Goal: Information Seeking & Learning: Check status

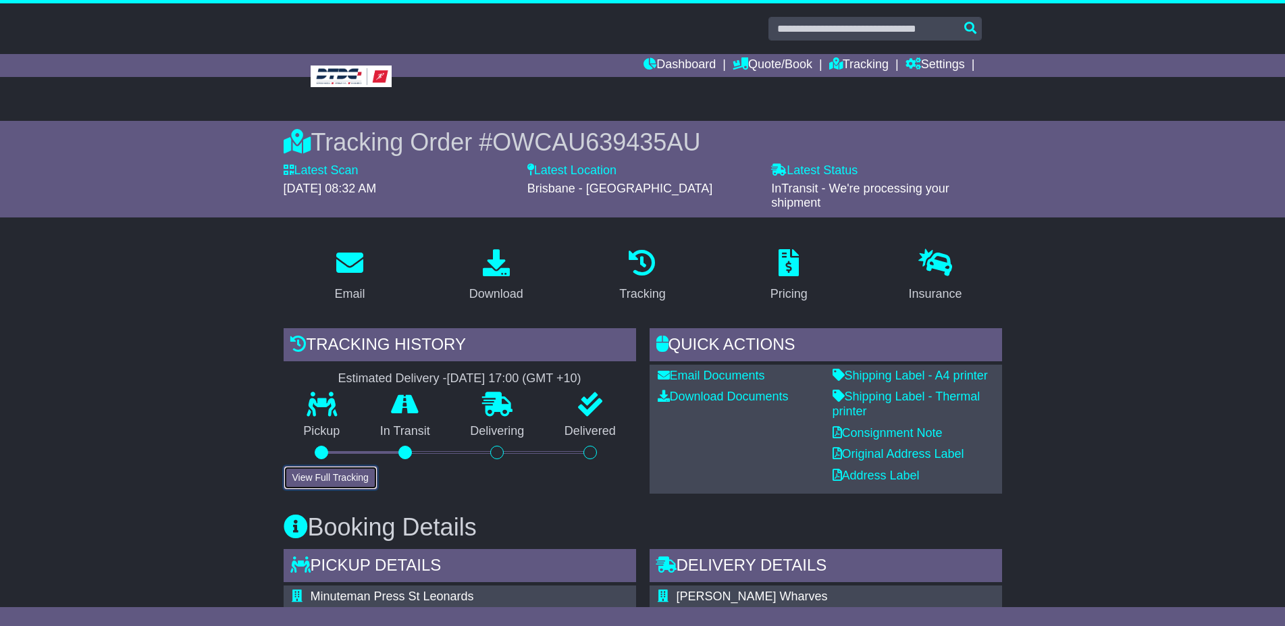
click at [330, 472] on button "View Full Tracking" at bounding box center [331, 478] width 94 height 24
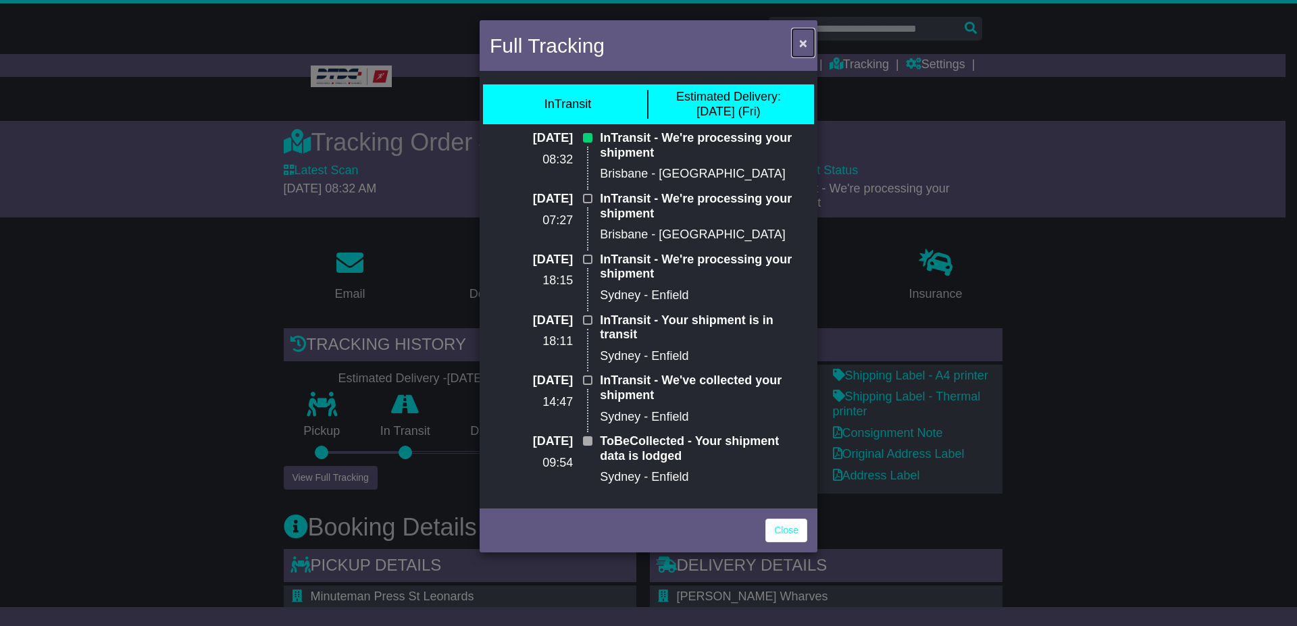
click at [802, 39] on span "×" at bounding box center [803, 43] width 8 height 16
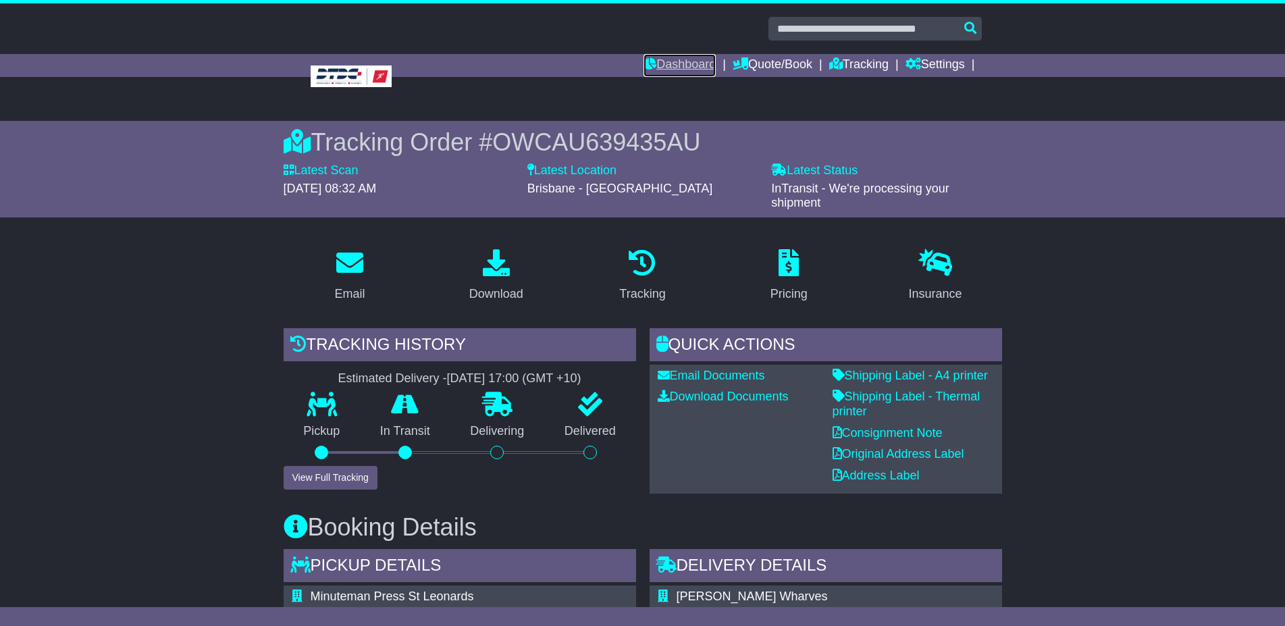
click at [676, 59] on link "Dashboard" at bounding box center [680, 65] width 72 height 23
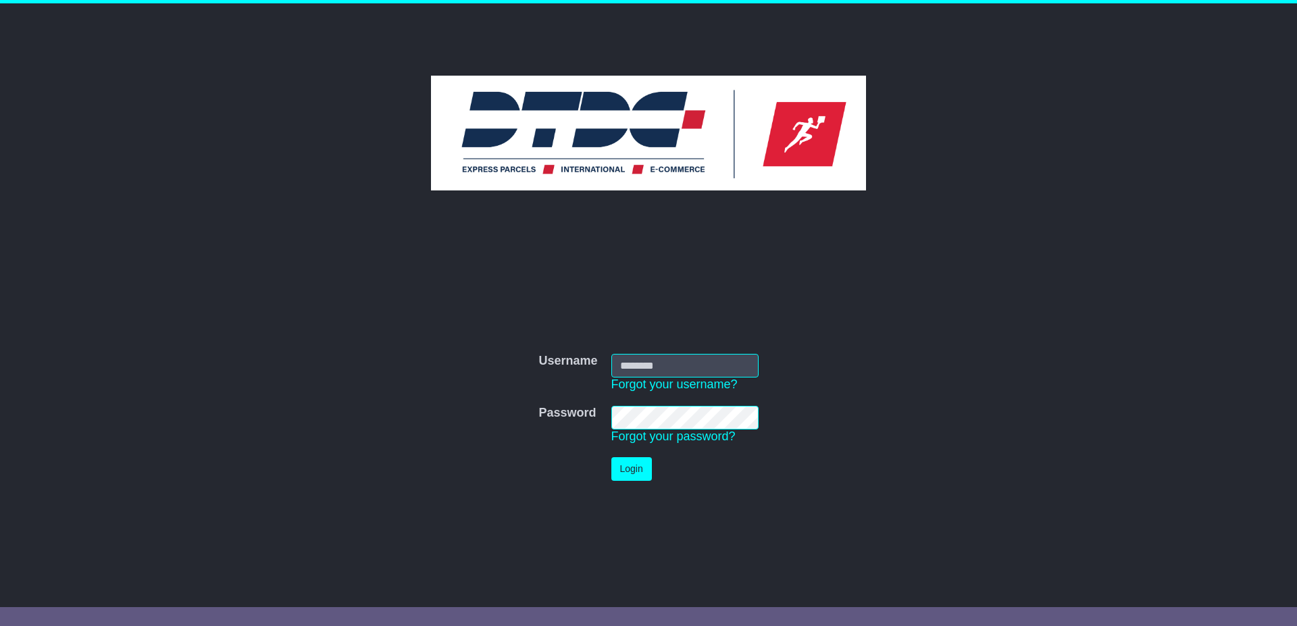
click at [634, 365] on input "Username" at bounding box center [684, 366] width 147 height 24
type input "******"
click at [636, 469] on button "Login" at bounding box center [631, 469] width 41 height 24
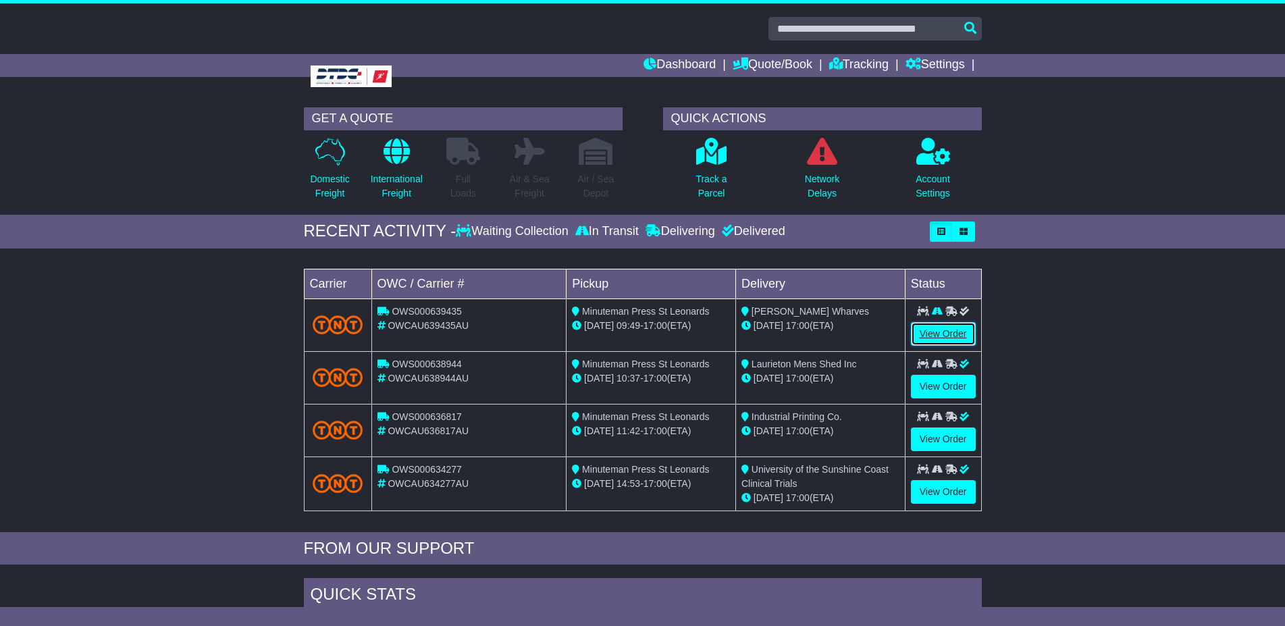
click at [941, 336] on link "View Order" at bounding box center [943, 334] width 65 height 24
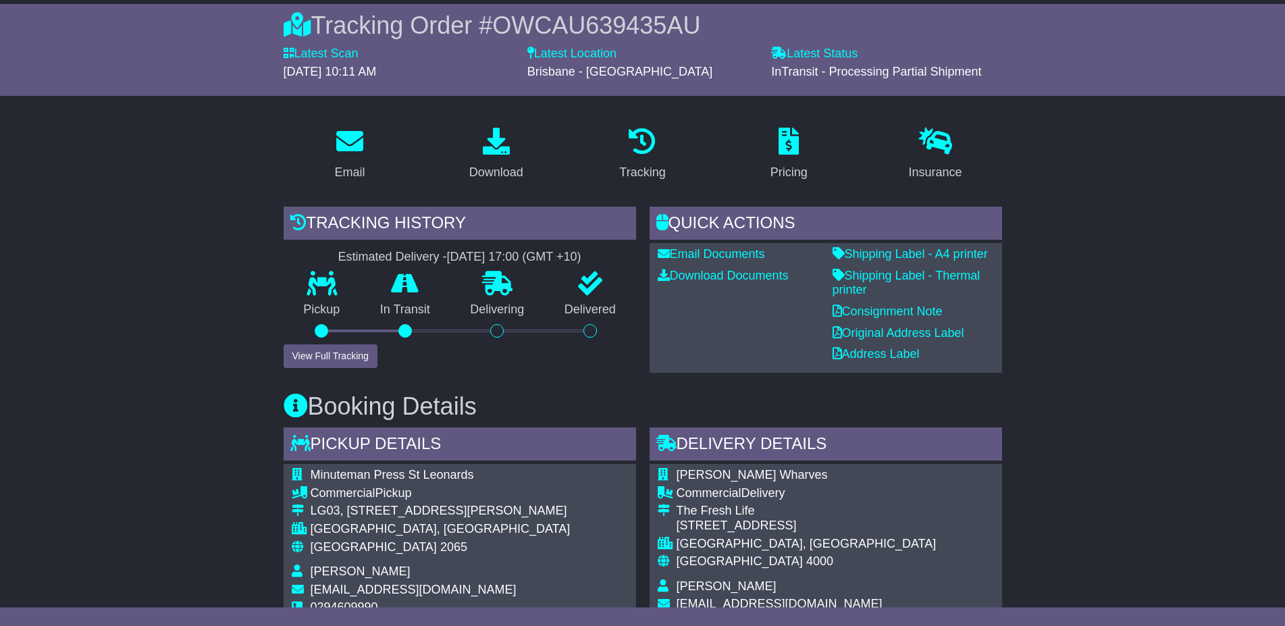
scroll to position [276, 0]
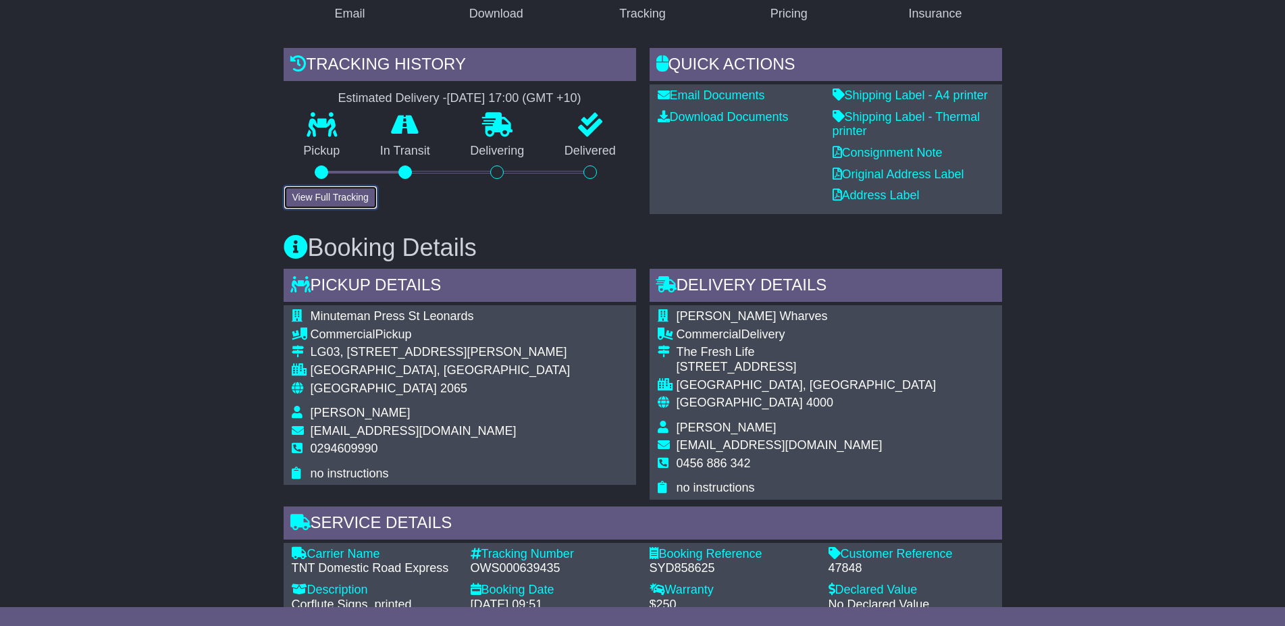
click at [333, 194] on button "View Full Tracking" at bounding box center [331, 198] width 94 height 24
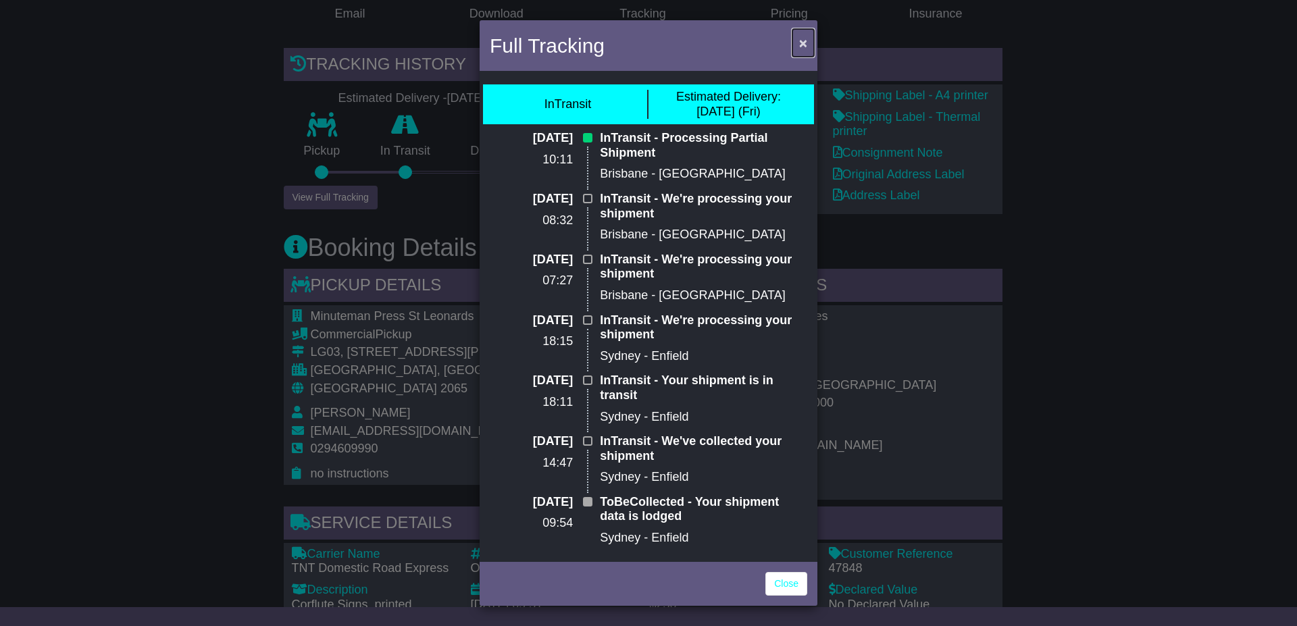
click at [802, 39] on span "×" at bounding box center [803, 43] width 8 height 16
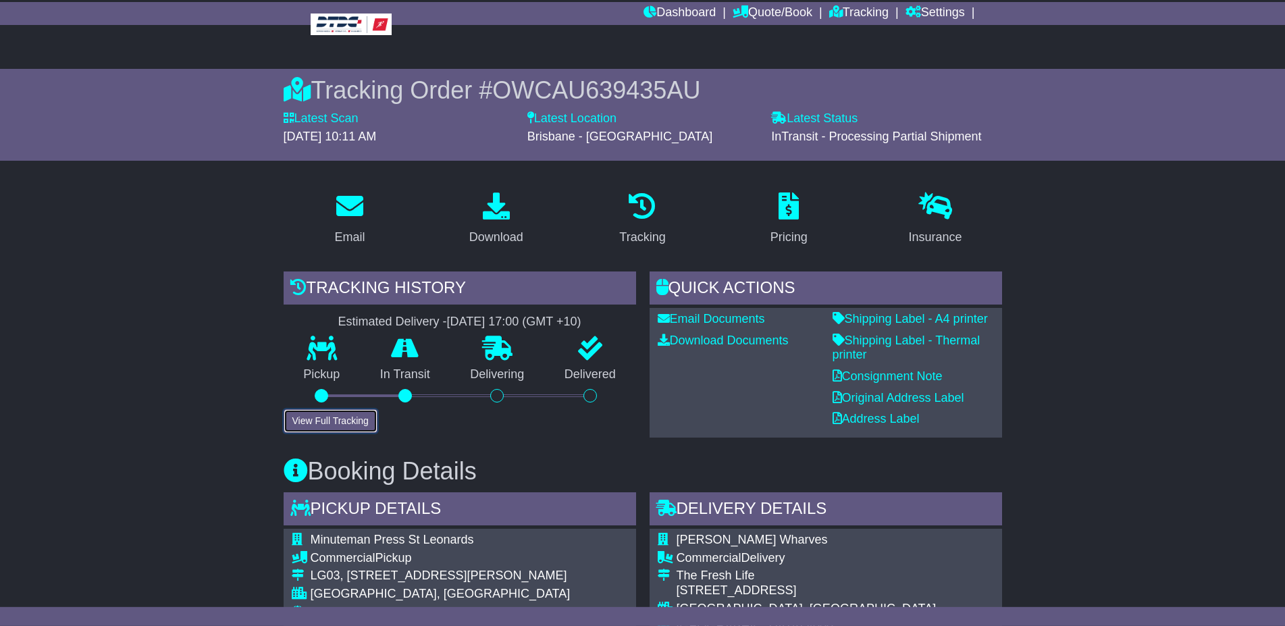
scroll to position [0, 0]
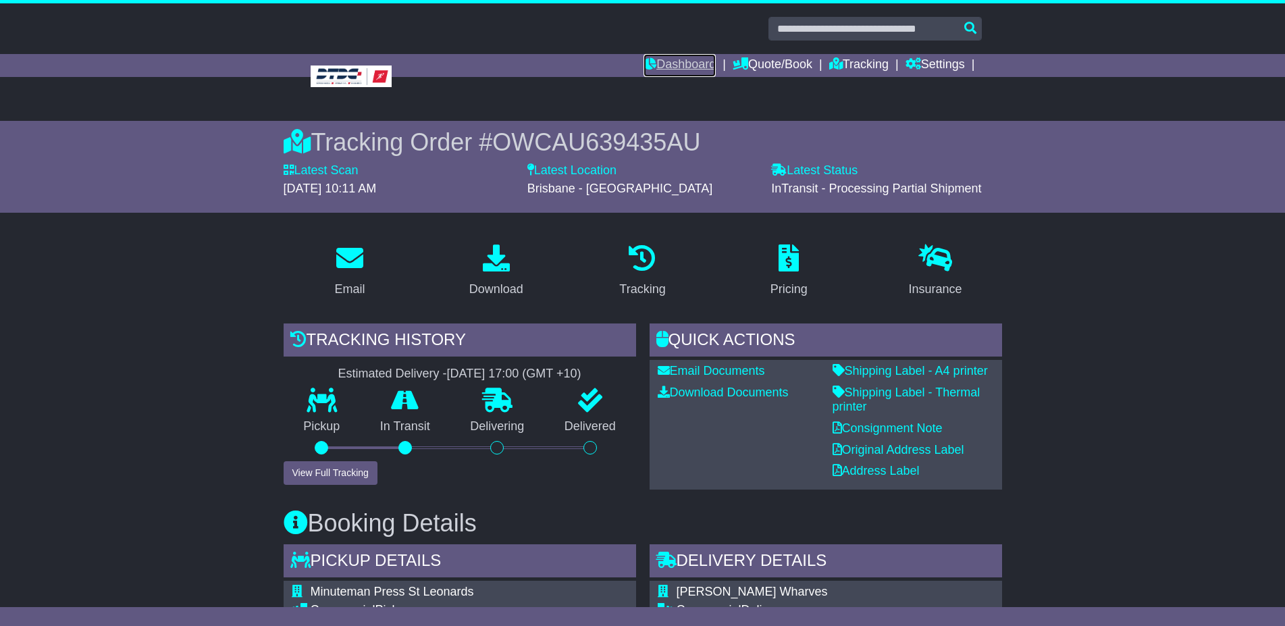
click at [688, 61] on link "Dashboard" at bounding box center [680, 65] width 72 height 23
click at [847, 59] on link "Tracking" at bounding box center [859, 65] width 59 height 23
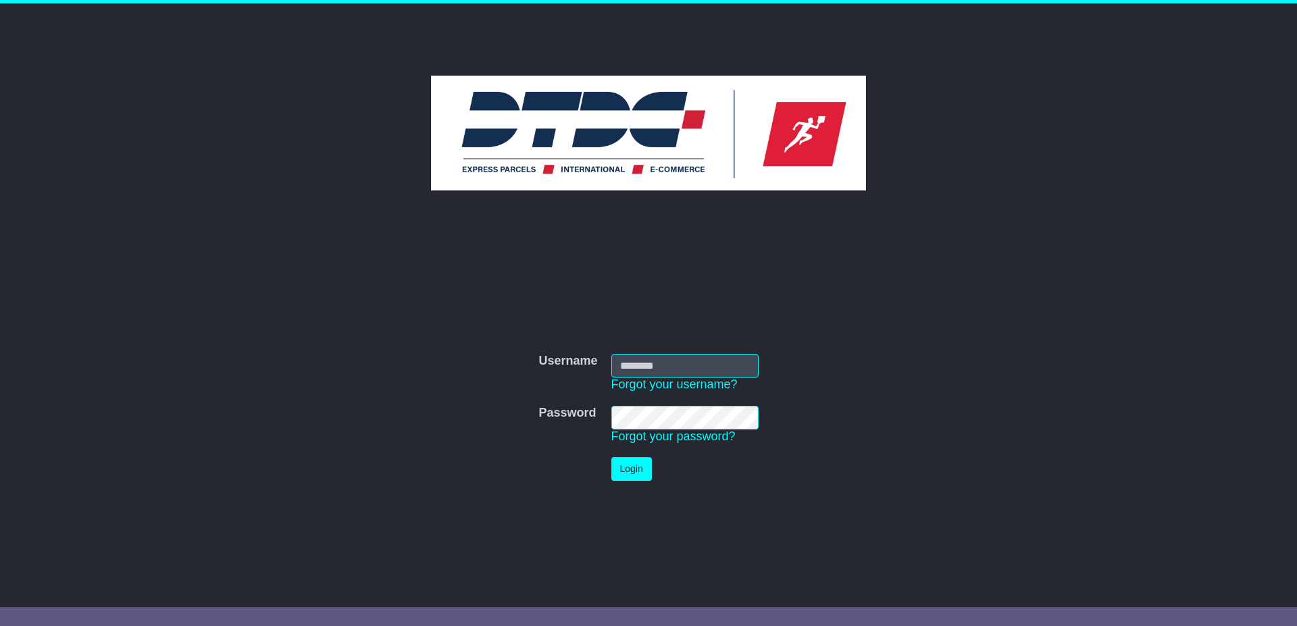
click at [684, 353] on td "Username Forgot your username?" at bounding box center [685, 373] width 161 height 52
click at [675, 363] on input "Username" at bounding box center [684, 366] width 147 height 24
type input "******"
click at [630, 471] on button "Login" at bounding box center [631, 469] width 41 height 24
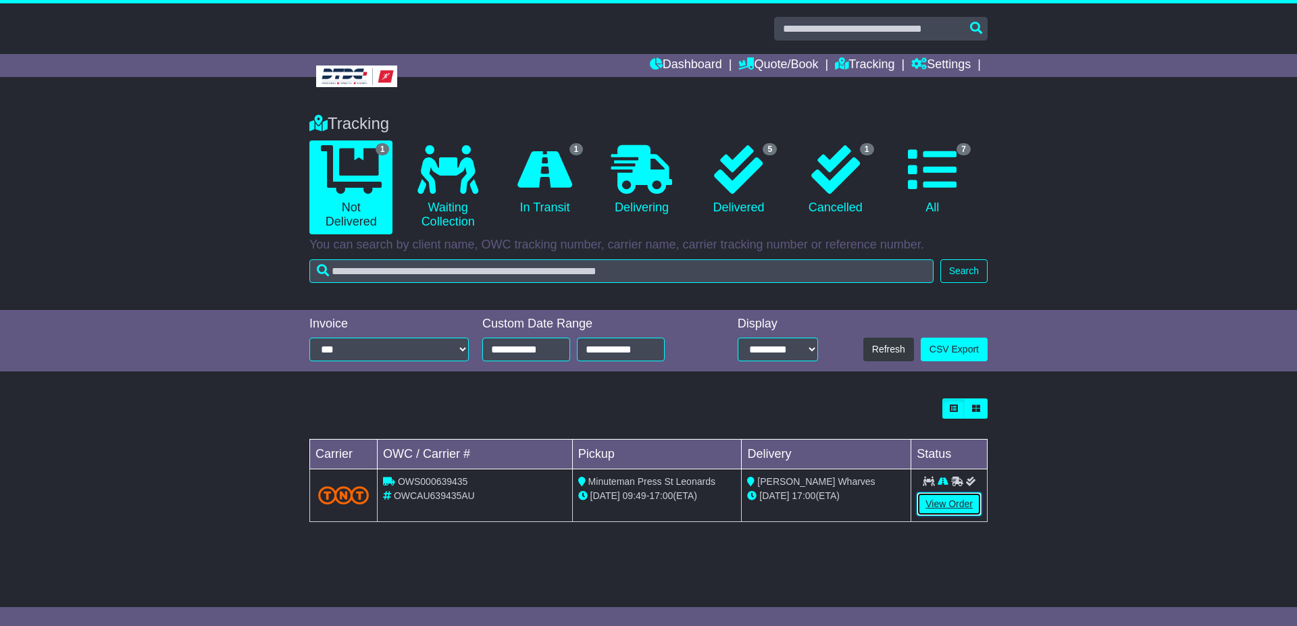
click at [936, 504] on link "View Order" at bounding box center [949, 504] width 65 height 24
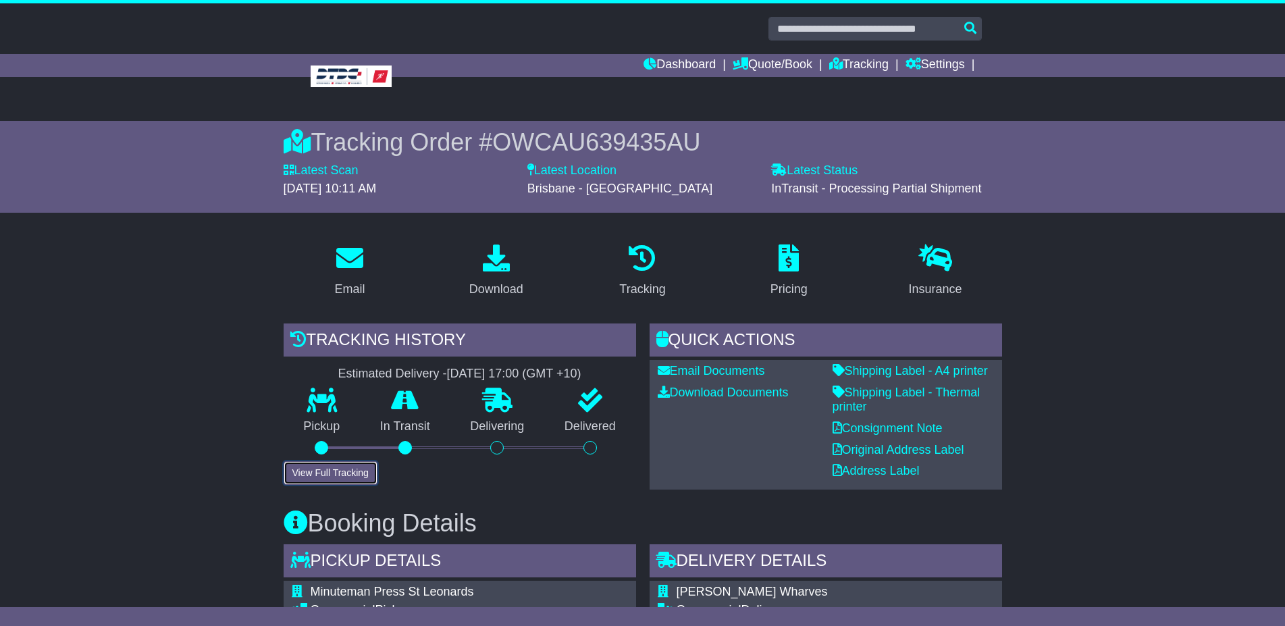
click at [338, 466] on button "View Full Tracking" at bounding box center [331, 473] width 94 height 24
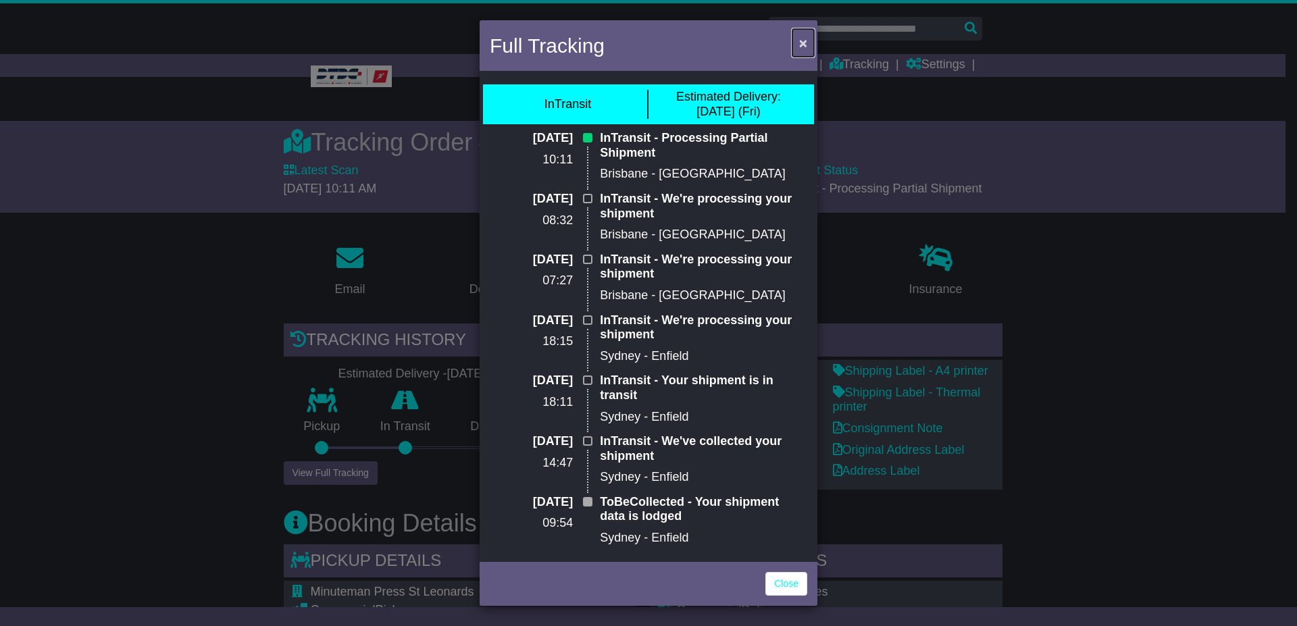
click at [808, 32] on button "×" at bounding box center [803, 43] width 22 height 28
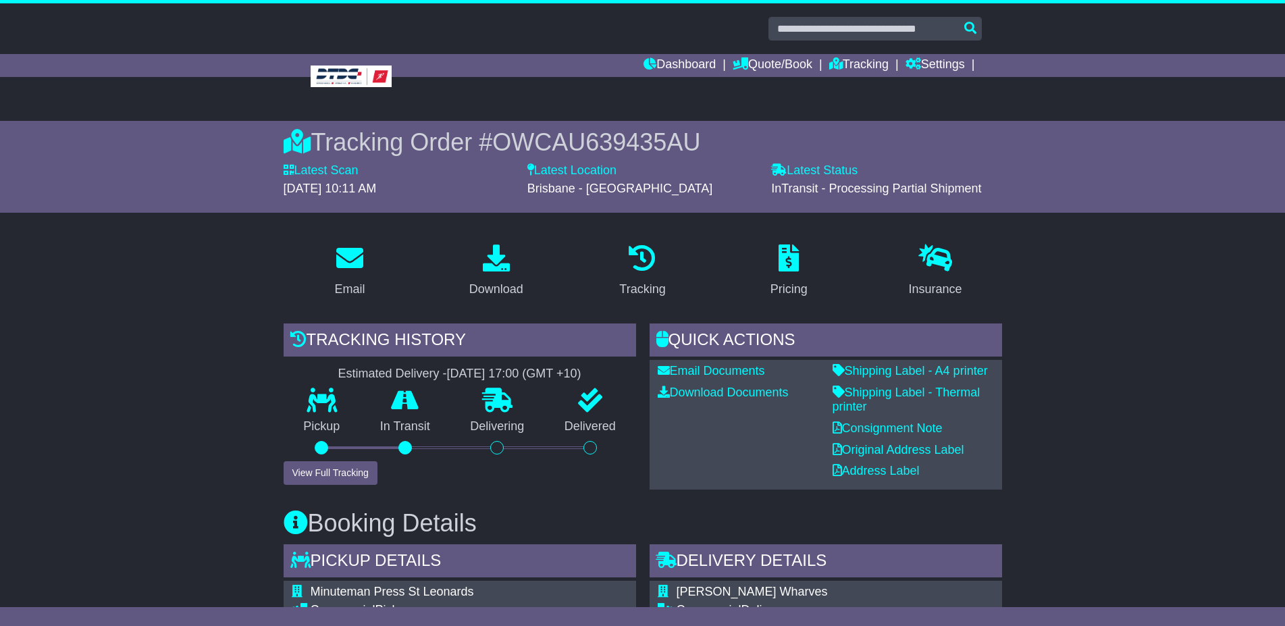
drag, startPoint x: 497, startPoint y: 136, endPoint x: 771, endPoint y: 137, distance: 273.6
click at [742, 141] on div "Tracking Order # OWCAU639435AU" at bounding box center [643, 142] width 719 height 29
copy div "Tracking Order # OWCAU639435AU"
click at [846, 62] on link "Tracking" at bounding box center [859, 65] width 59 height 23
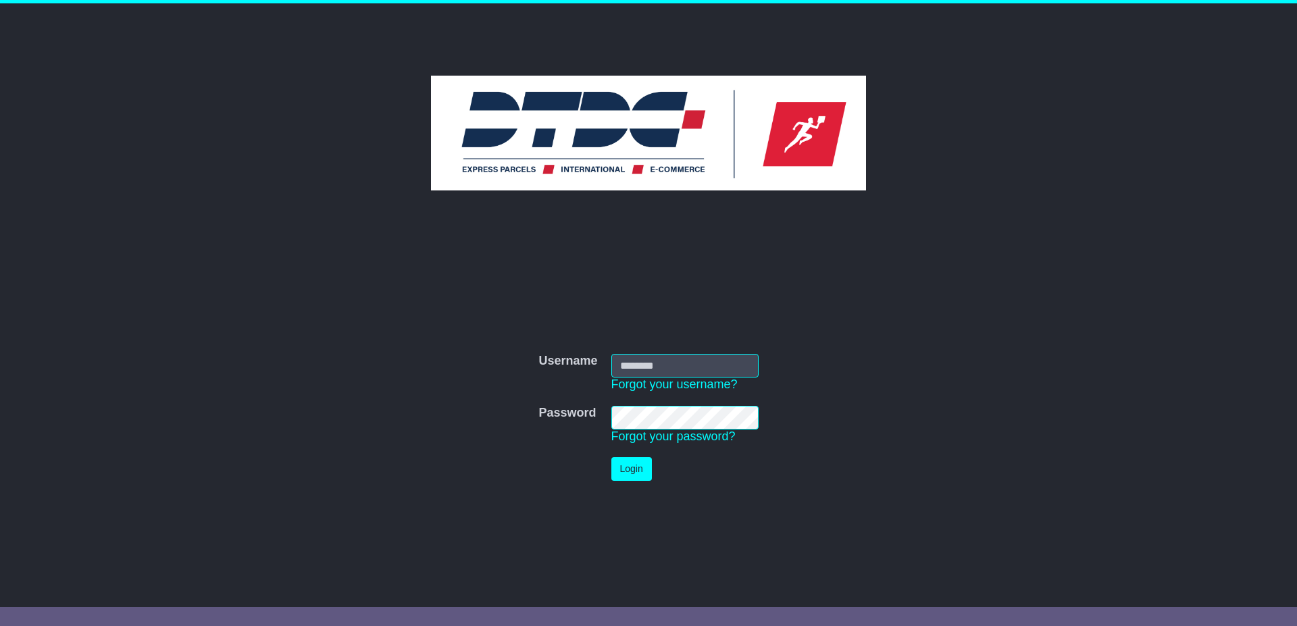
click at [684, 362] on input "Username" at bounding box center [684, 366] width 147 height 24
type input "******"
click at [634, 467] on button "Login" at bounding box center [631, 469] width 41 height 24
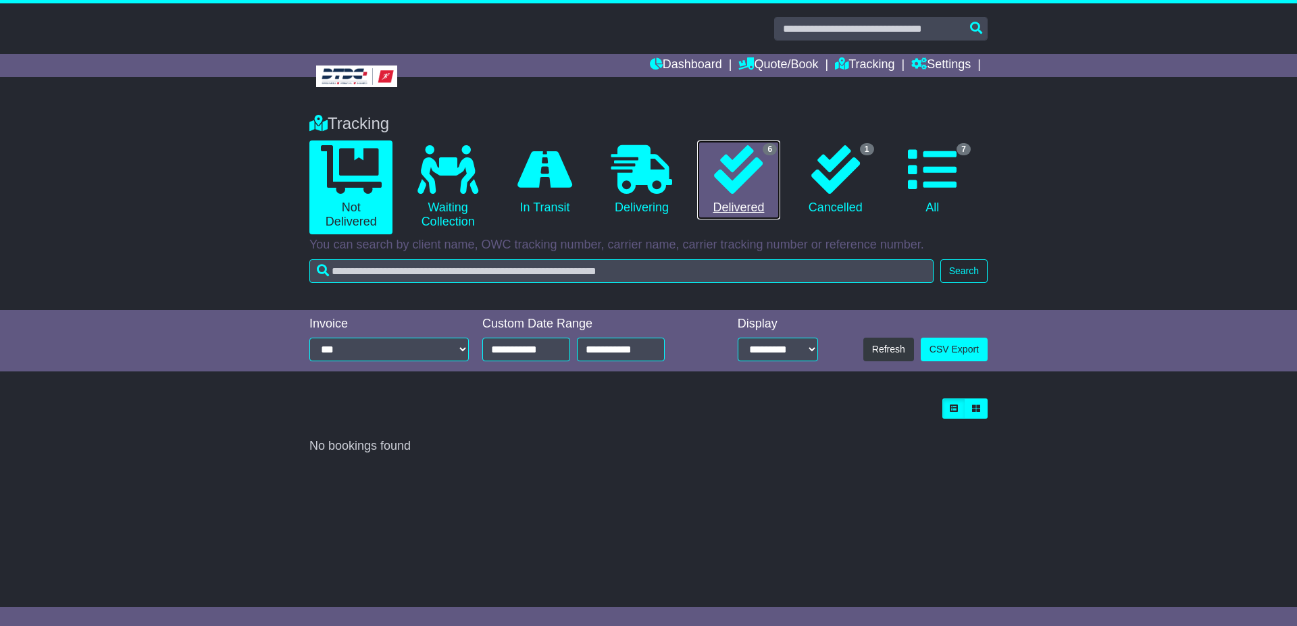
click at [742, 184] on icon at bounding box center [738, 169] width 49 height 49
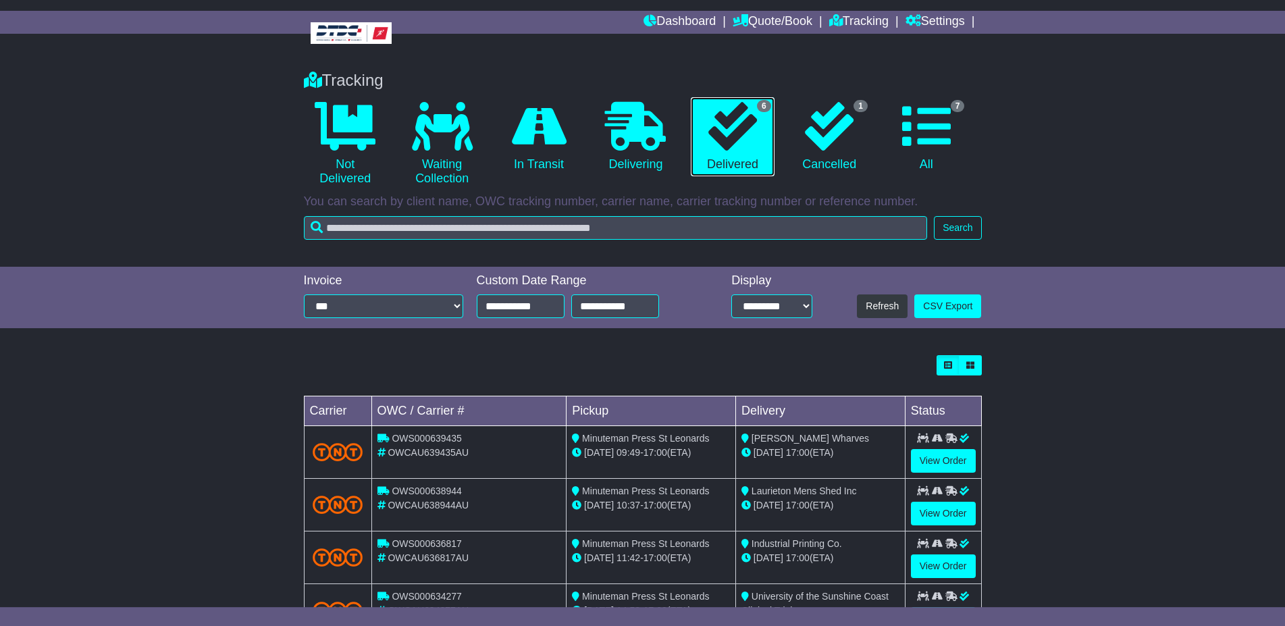
scroll to position [69, 0]
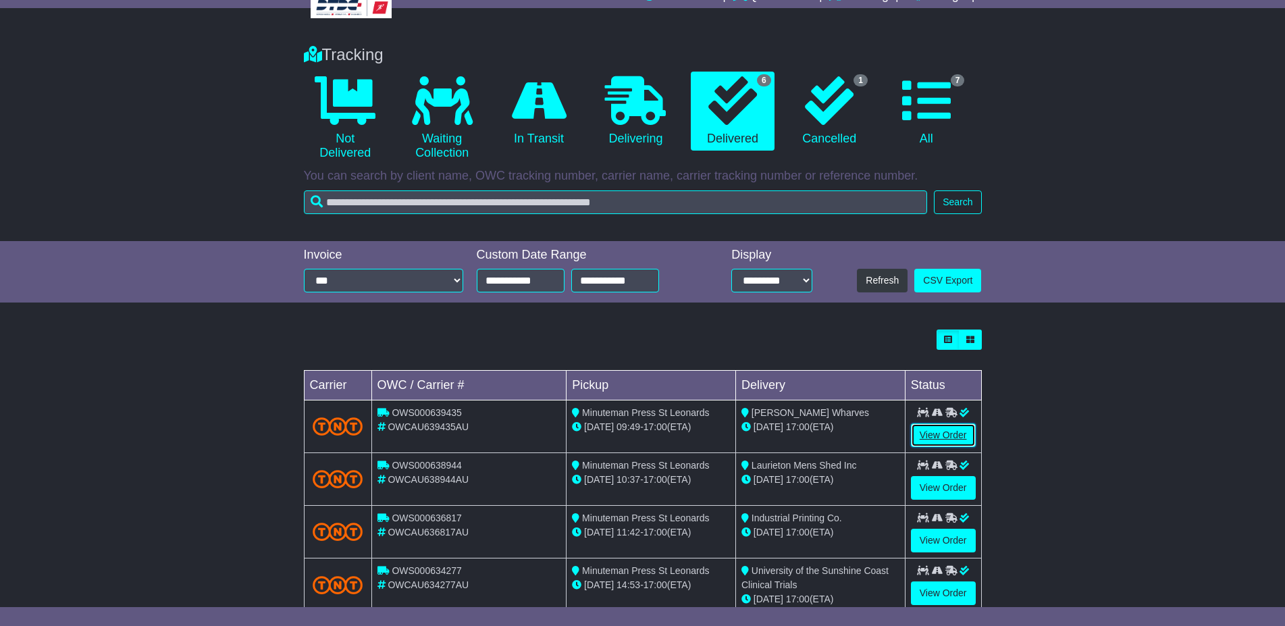
click at [942, 432] on link "View Order" at bounding box center [943, 436] width 65 height 24
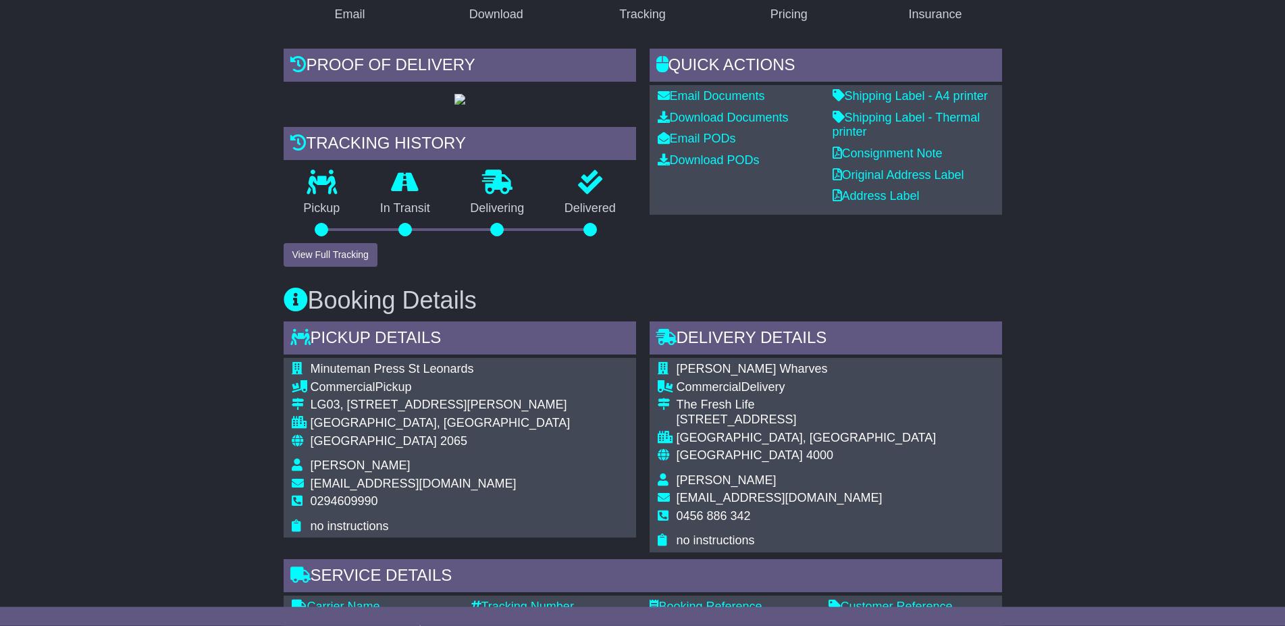
scroll to position [276, 0]
click at [322, 266] on button "View Full Tracking" at bounding box center [331, 255] width 94 height 24
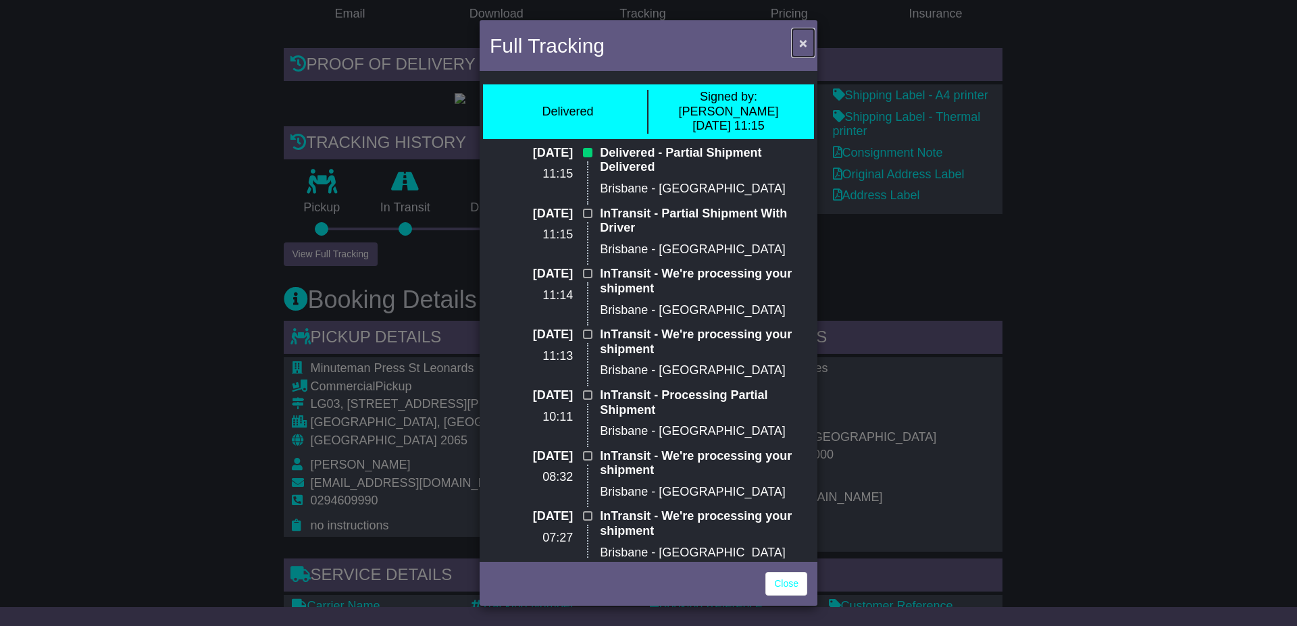
click at [802, 43] on span "×" at bounding box center [803, 43] width 8 height 16
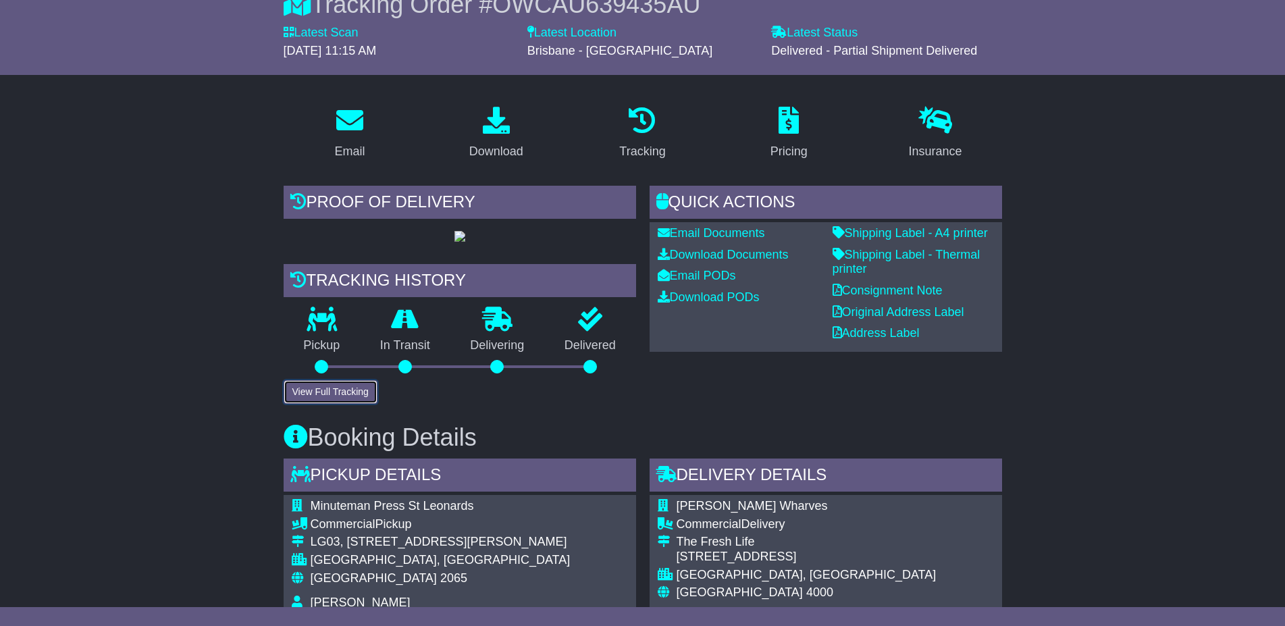
scroll to position [0, 0]
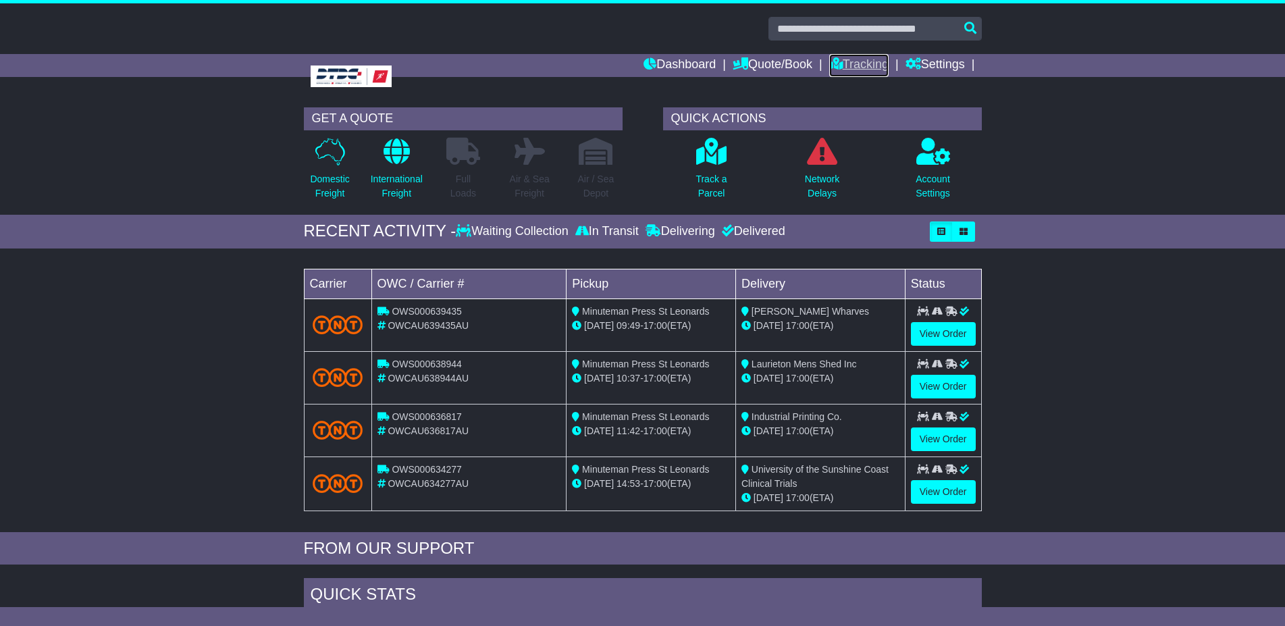
click at [854, 61] on link "Tracking" at bounding box center [859, 65] width 59 height 23
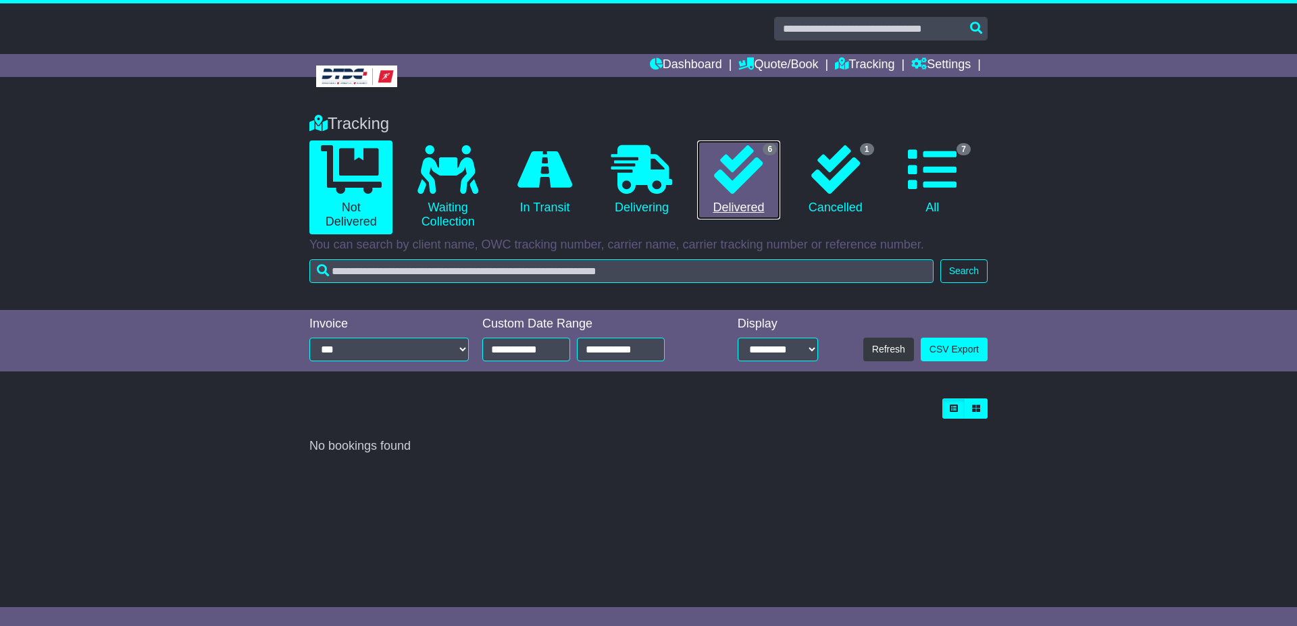
click at [738, 180] on icon at bounding box center [738, 169] width 49 height 49
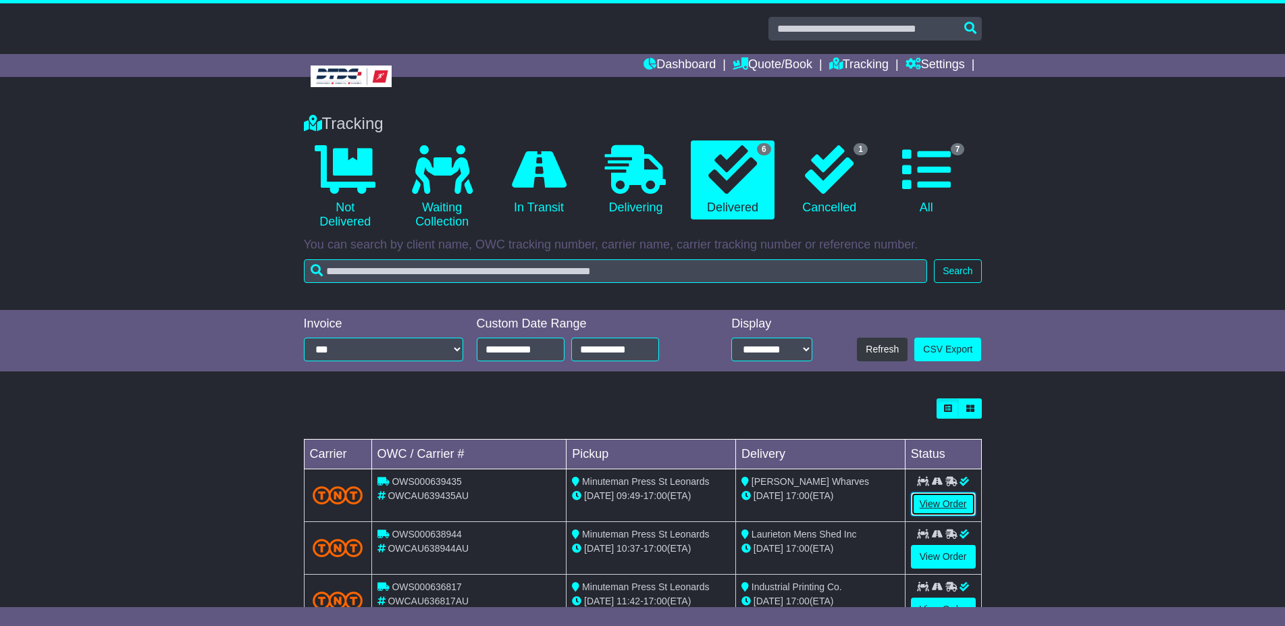
click at [949, 502] on link "View Order" at bounding box center [943, 504] width 65 height 24
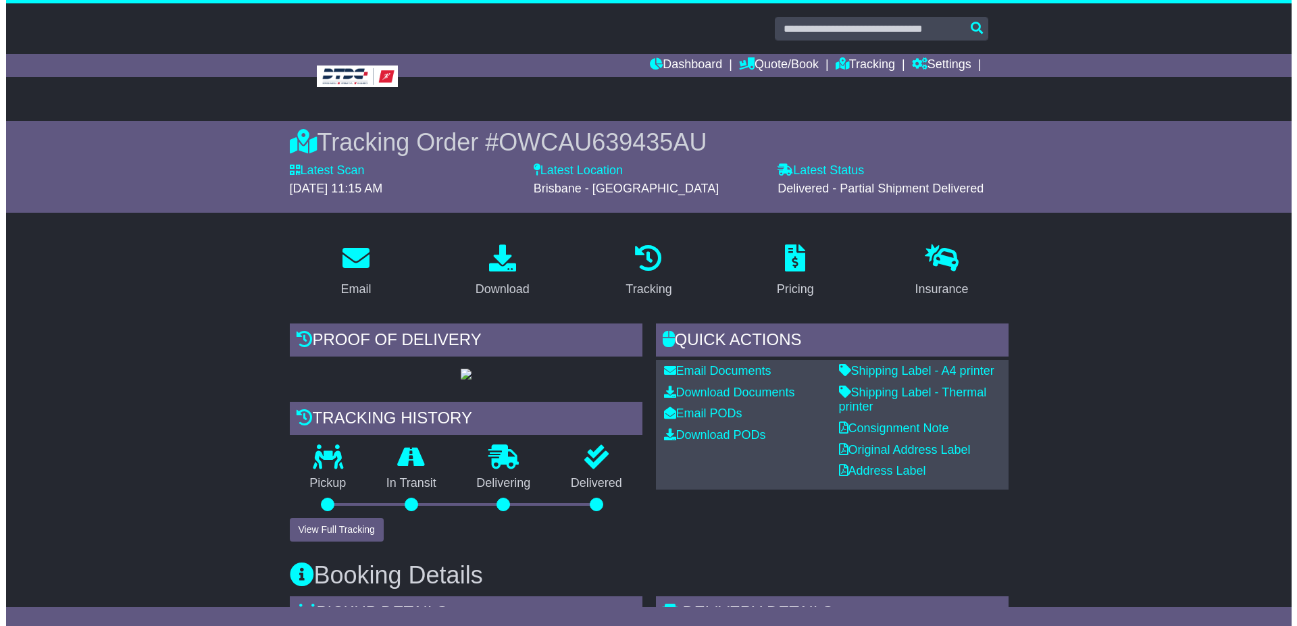
scroll to position [69, 0]
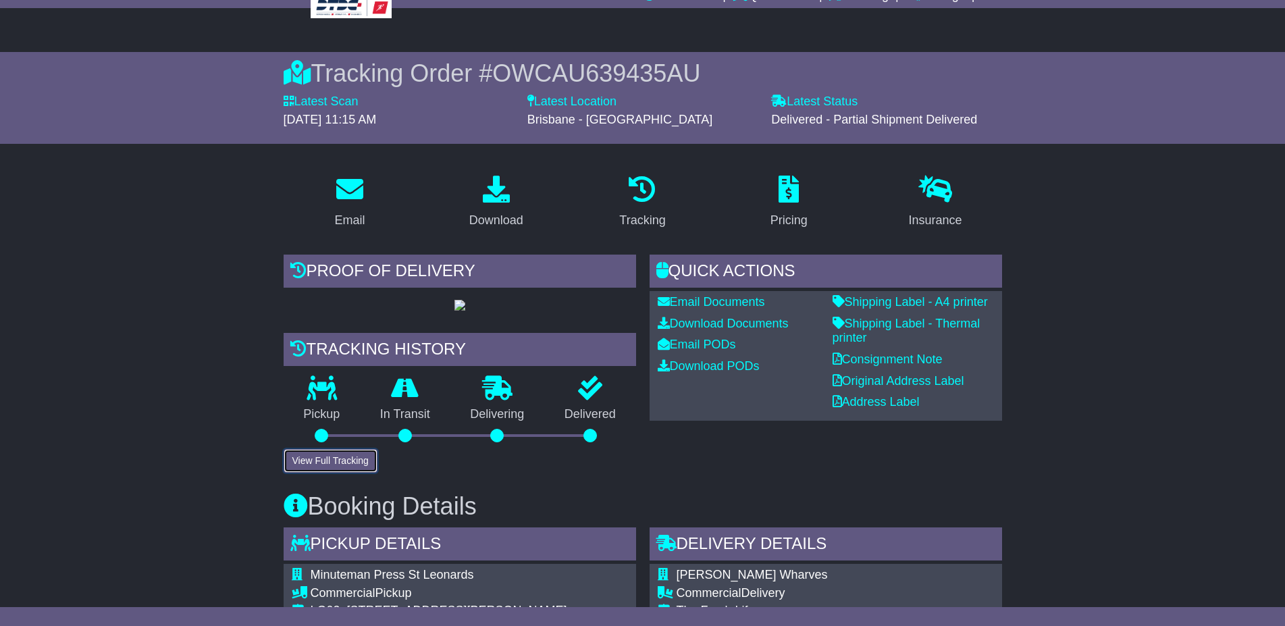
click at [326, 473] on button "View Full Tracking" at bounding box center [331, 461] width 94 height 24
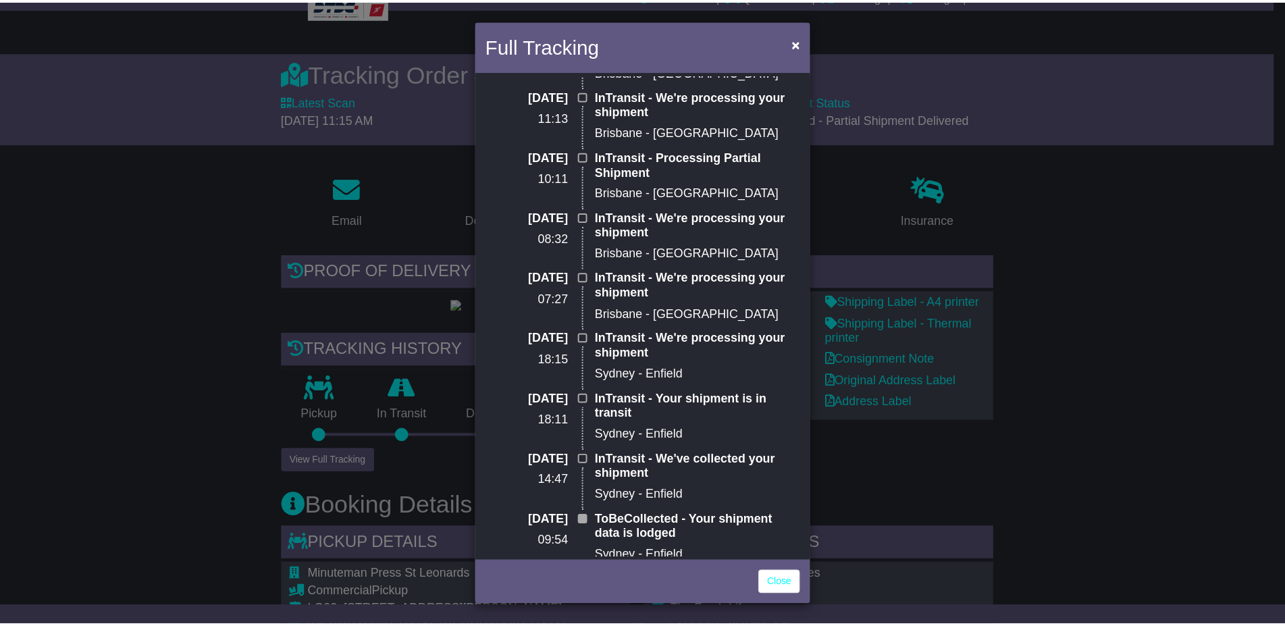
scroll to position [250, 0]
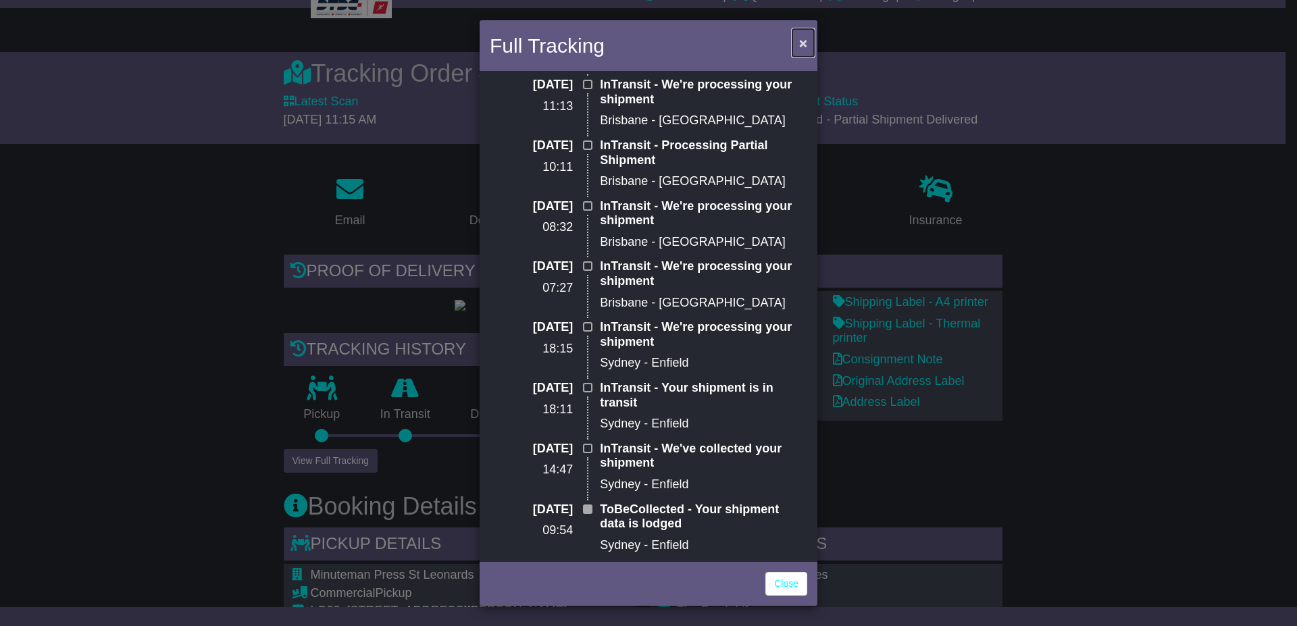
click at [803, 41] on span "×" at bounding box center [803, 43] width 8 height 16
